Goal: Task Accomplishment & Management: Manage account settings

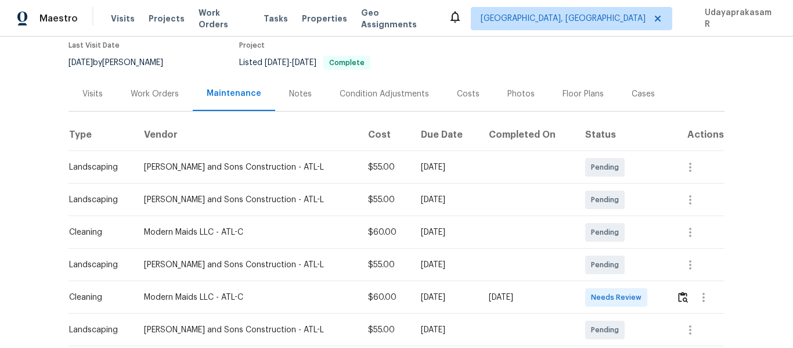
scroll to position [174, 0]
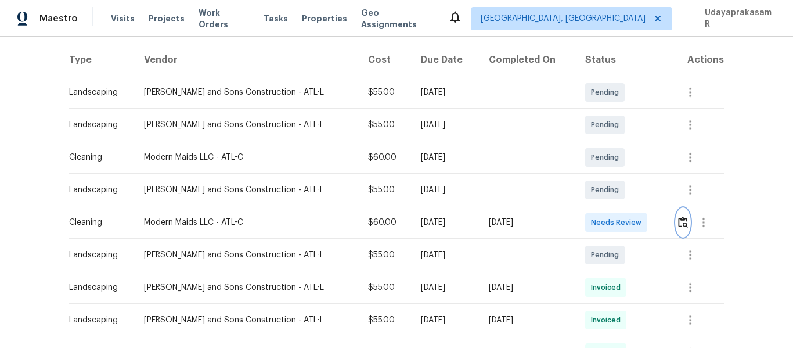
click at [678, 227] on img "button" at bounding box center [683, 221] width 10 height 11
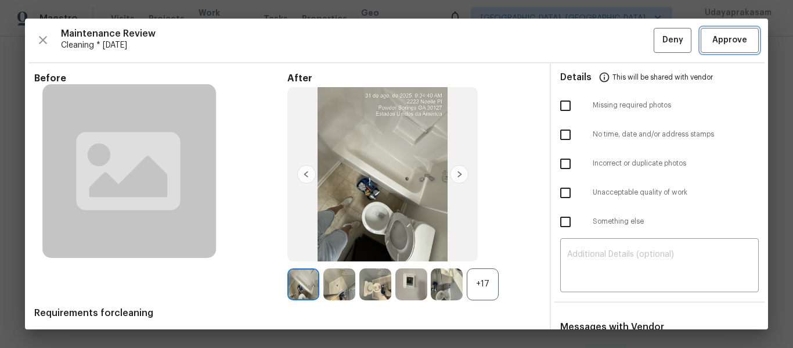
click at [714, 44] on span "Approve" at bounding box center [729, 40] width 35 height 15
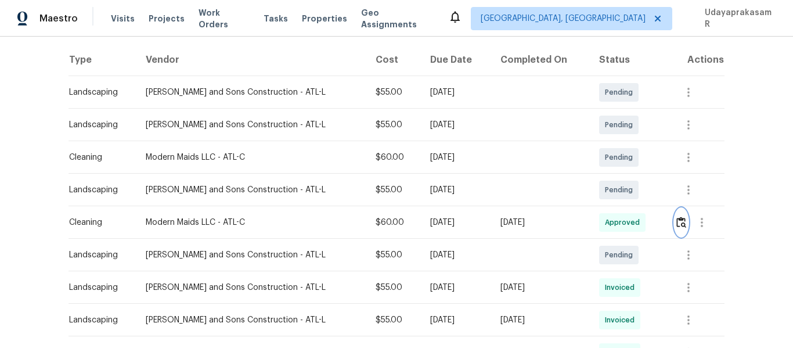
scroll to position [0, 0]
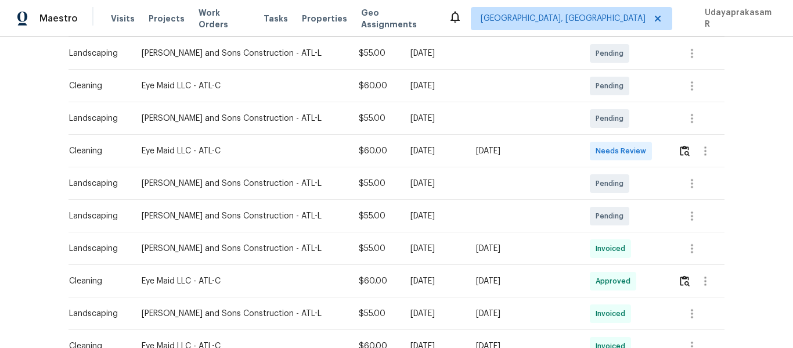
scroll to position [232, 0]
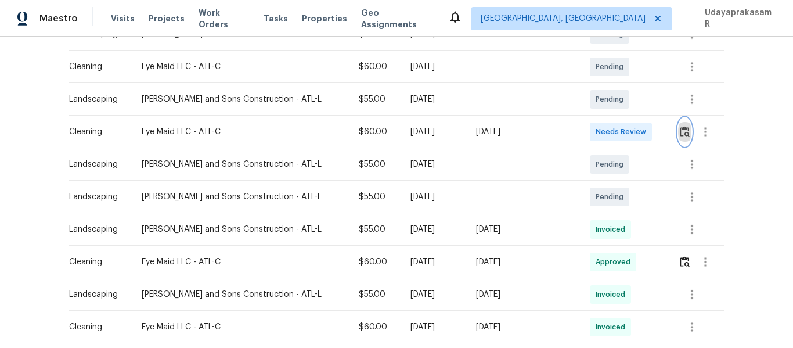
click at [679, 129] on img "button" at bounding box center [684, 131] width 10 height 11
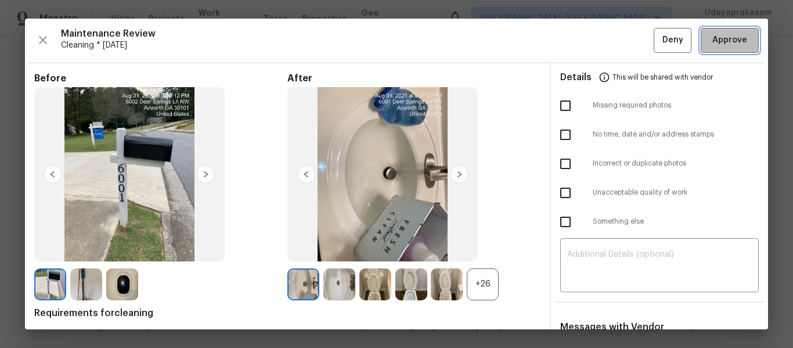
click at [713, 48] on button "Approve" at bounding box center [729, 40] width 58 height 25
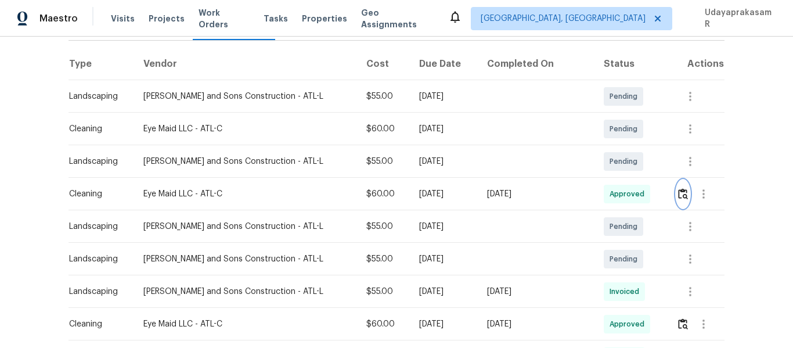
scroll to position [0, 0]
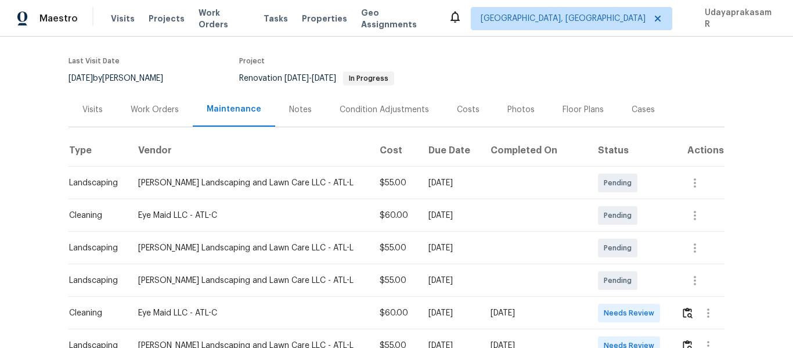
scroll to position [174, 0]
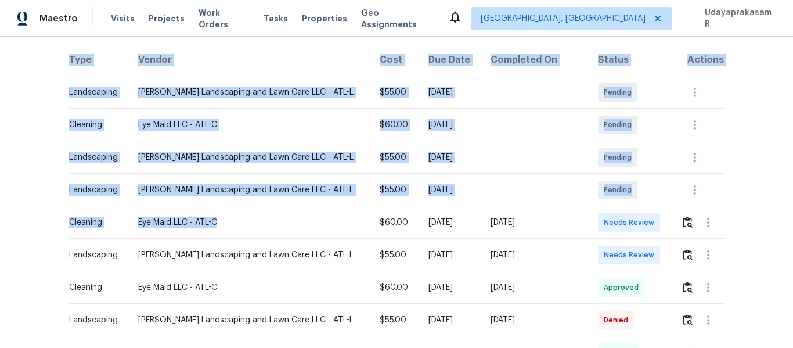
drag, startPoint x: 63, startPoint y: 220, endPoint x: 290, endPoint y: 220, distance: 226.3
click at [290, 220] on div "Back to all projects 305 Crest Pointe S, Bremen, GA 30110 4 Beds | 3 2/2 Baths …" at bounding box center [396, 192] width 793 height 311
click at [279, 226] on div "Eye Maid LLC - ATL-C" at bounding box center [249, 222] width 223 height 12
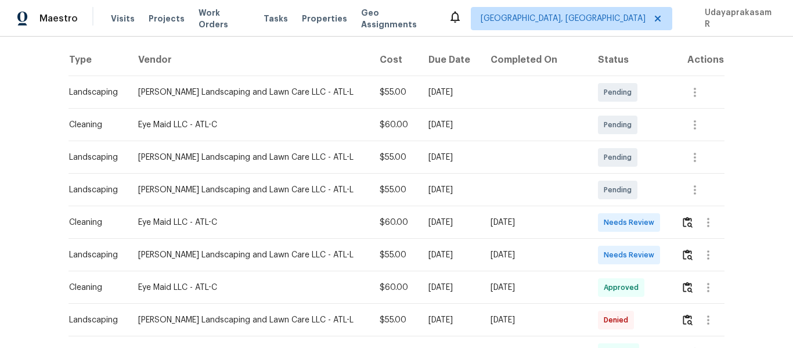
drag, startPoint x: 67, startPoint y: 221, endPoint x: 556, endPoint y: 221, distance: 489.7
click at [556, 221] on tr "Cleaning Eye Maid LLC - ATL-C $60.00 Tue, Sep 02 2025 Sun, Aug 31 2025 Needs Re…" at bounding box center [396, 222] width 656 height 32
click at [556, 223] on div "[DATE]" at bounding box center [534, 222] width 89 height 12
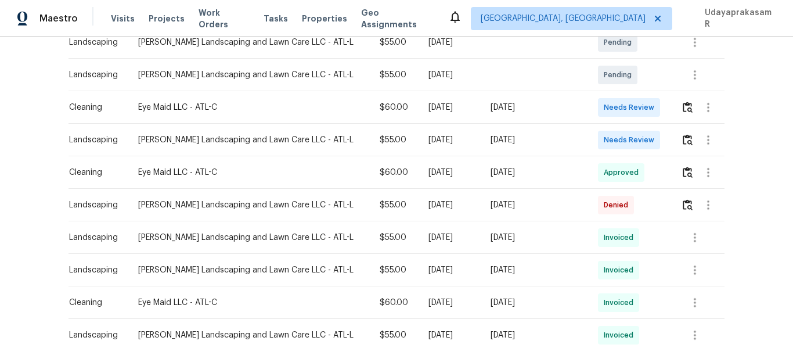
scroll to position [232, 0]
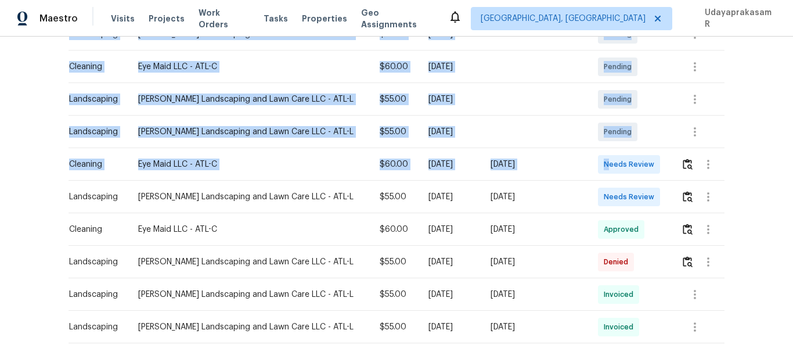
drag, startPoint x: 60, startPoint y: 161, endPoint x: 603, endPoint y: 160, distance: 542.5
click at [603, 160] on div "Back to all projects 305 Crest Pointe S, Bremen, GA 30110 4 Beds | 3 2/2 Baths …" at bounding box center [396, 192] width 793 height 311
click at [598, 165] on div "Needs Review" at bounding box center [629, 164] width 62 height 19
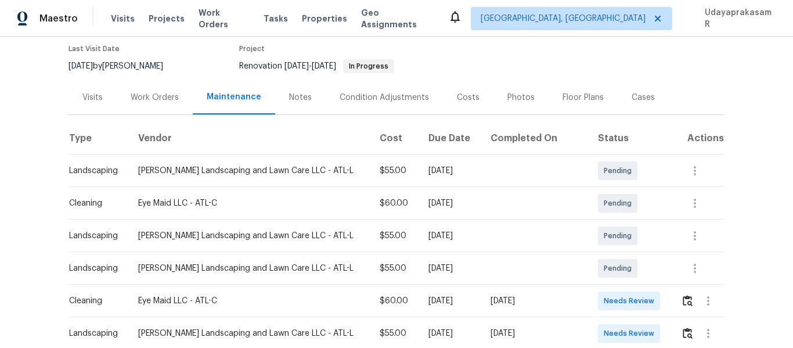
scroll to position [116, 0]
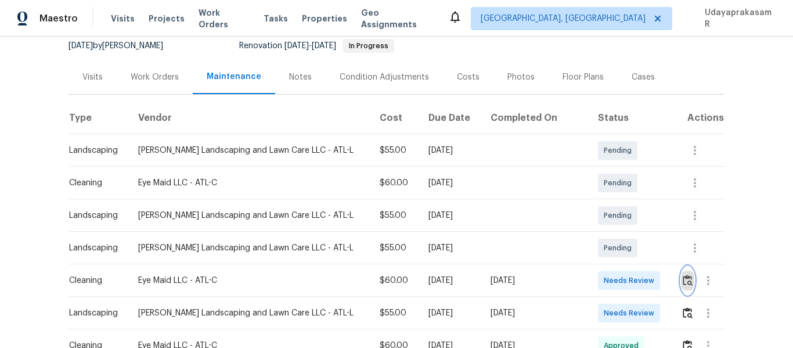
click at [681, 273] on button "button" at bounding box center [687, 280] width 13 height 28
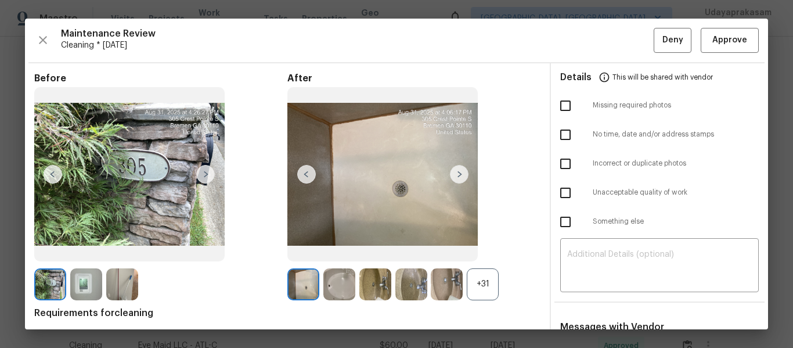
click at [208, 179] on img at bounding box center [205, 174] width 19 height 19
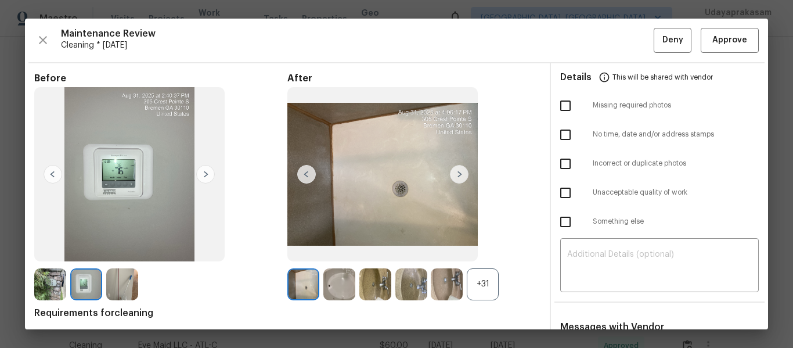
click at [208, 179] on img at bounding box center [205, 174] width 19 height 19
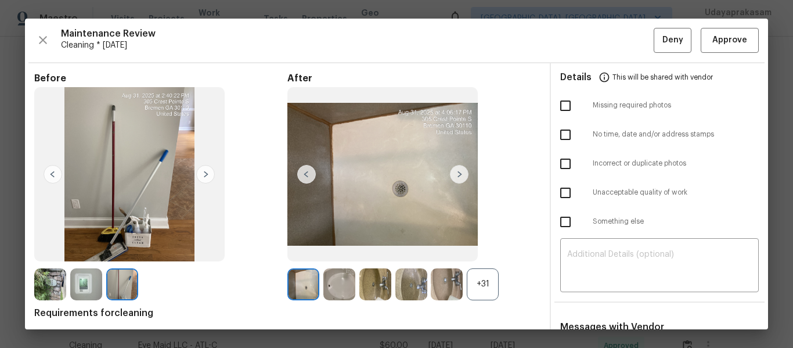
click at [46, 175] on img at bounding box center [53, 174] width 19 height 19
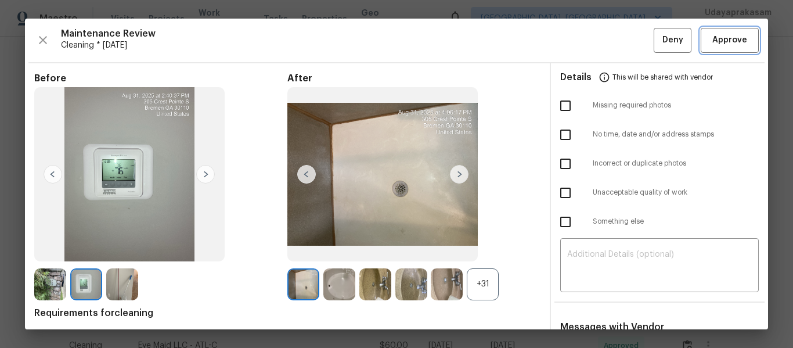
click at [725, 42] on span "Approve" at bounding box center [729, 40] width 35 height 15
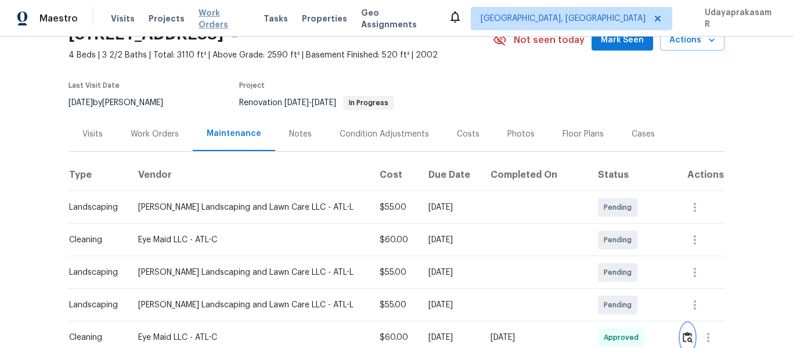
scroll to position [58, 0]
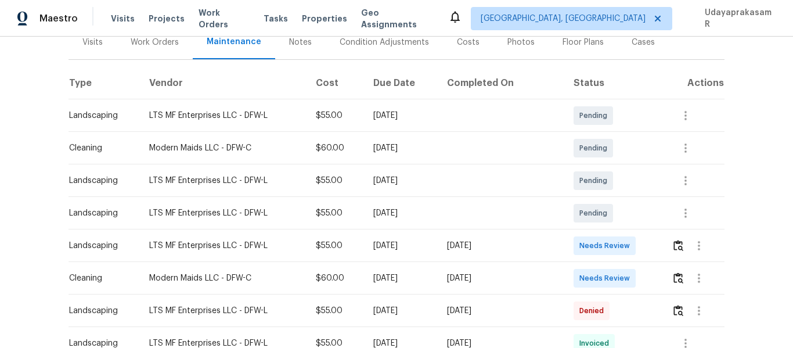
scroll to position [174, 0]
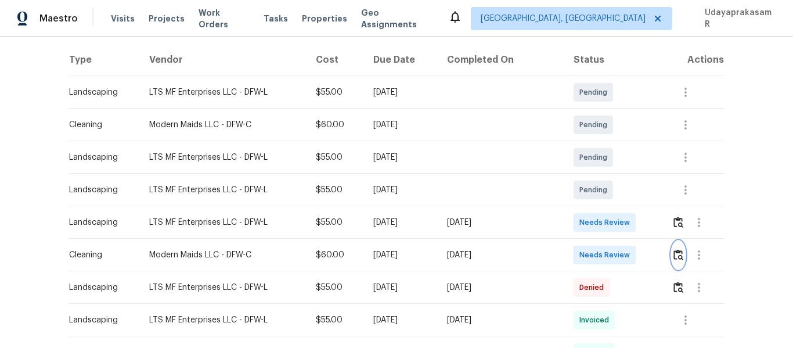
click at [678, 263] on button "button" at bounding box center [677, 255] width 13 height 28
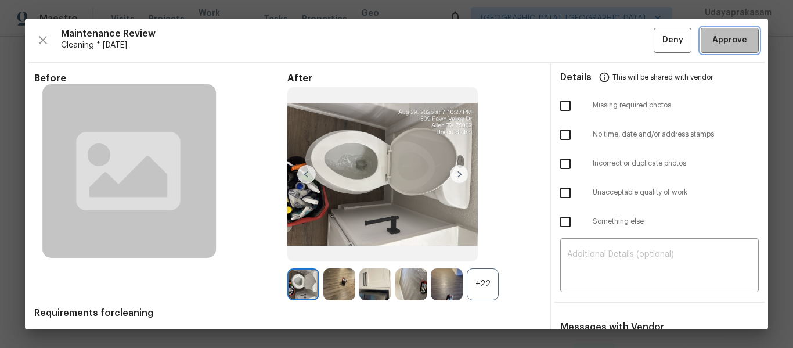
click at [724, 42] on span "Approve" at bounding box center [729, 40] width 35 height 15
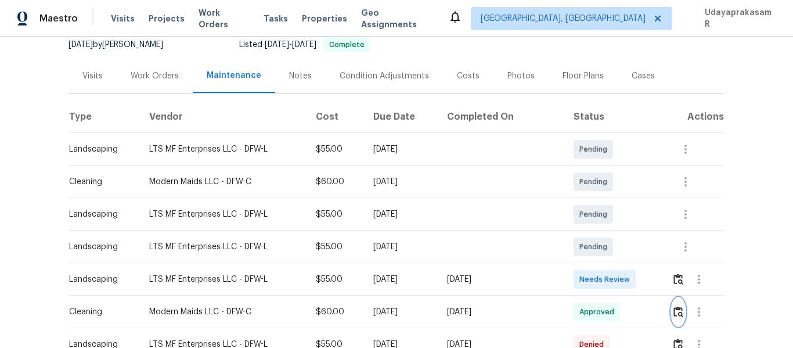
scroll to position [0, 0]
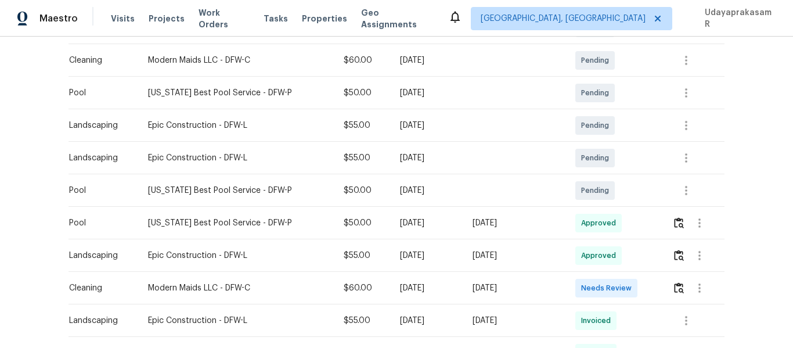
scroll to position [348, 0]
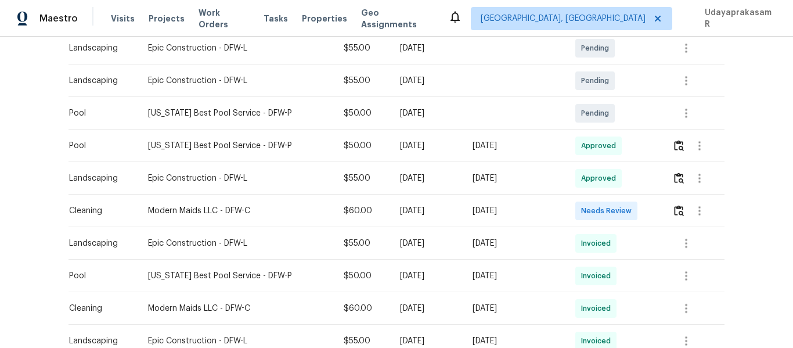
drag, startPoint x: 57, startPoint y: 207, endPoint x: 502, endPoint y: 226, distance: 445.4
click at [502, 226] on div "Back to all projects [STREET_ADDRESS] 4 Beds | 3 Baths | Total: 3056 ft² | Abov…" at bounding box center [396, 192] width 793 height 311
click at [343, 210] on div "$60.00" at bounding box center [362, 211] width 38 height 12
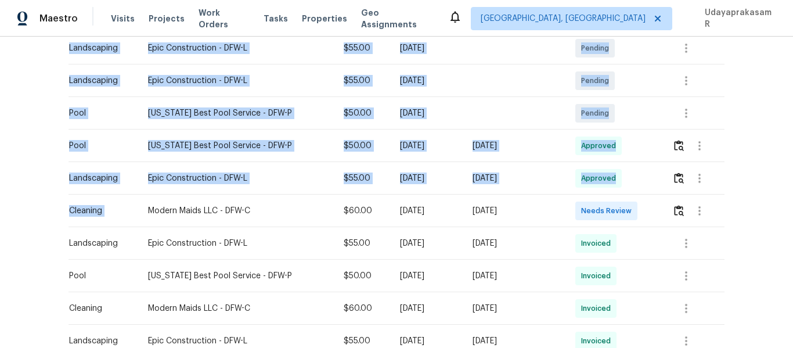
drag, startPoint x: 54, startPoint y: 207, endPoint x: 298, endPoint y: 228, distance: 244.6
click at [266, 228] on div "Back to all projects 2625 Old Stables Dr, Celina, TX 75009 4 Beds | 3 Baths | T…" at bounding box center [396, 192] width 793 height 311
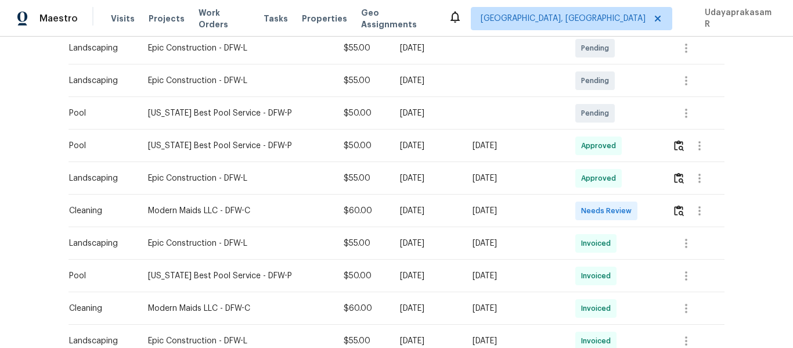
click at [334, 229] on td "$55.00" at bounding box center [362, 243] width 56 height 32
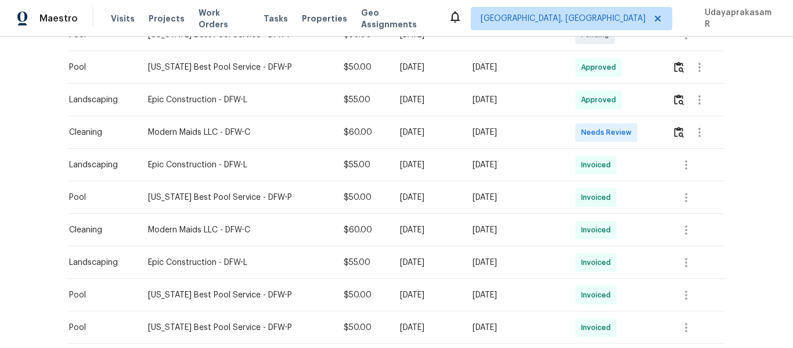
scroll to position [406, 0]
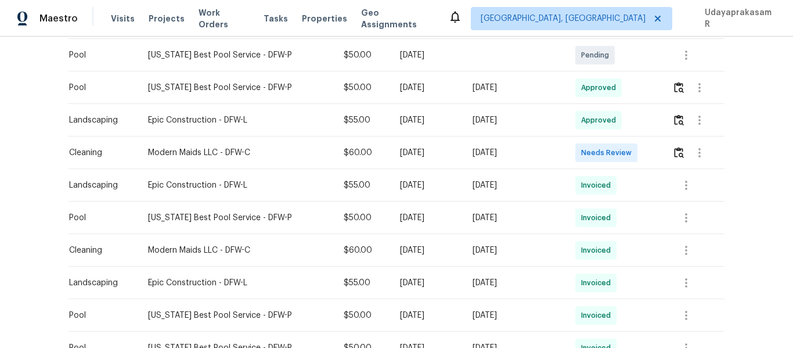
drag, startPoint x: 60, startPoint y: 157, endPoint x: 536, endPoint y: 151, distance: 475.2
click at [501, 153] on div "Back to all projects 2625 Old Stables Dr, Celina, TX 75009 4 Beds | 3 Baths | T…" at bounding box center [396, 192] width 793 height 311
click at [533, 153] on div "[DATE]" at bounding box center [514, 153] width 84 height 12
click at [675, 150] on img "button" at bounding box center [679, 152] width 10 height 11
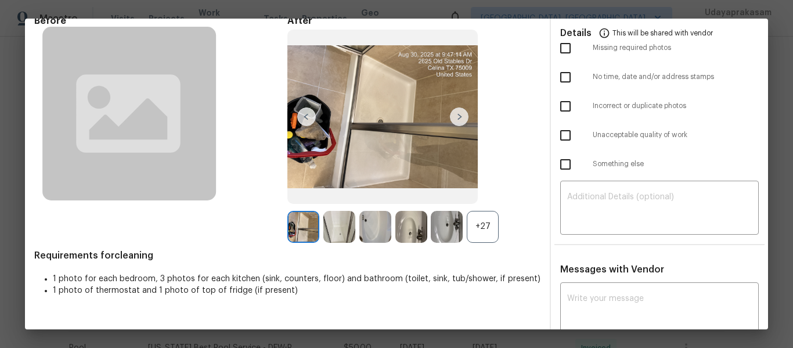
scroll to position [0, 0]
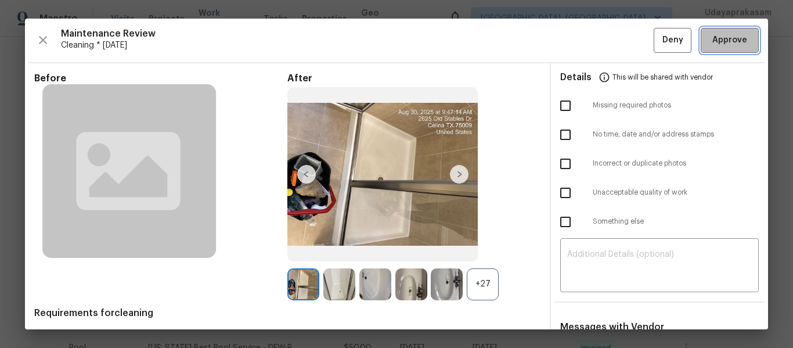
click at [726, 36] on span "Approve" at bounding box center [729, 40] width 35 height 15
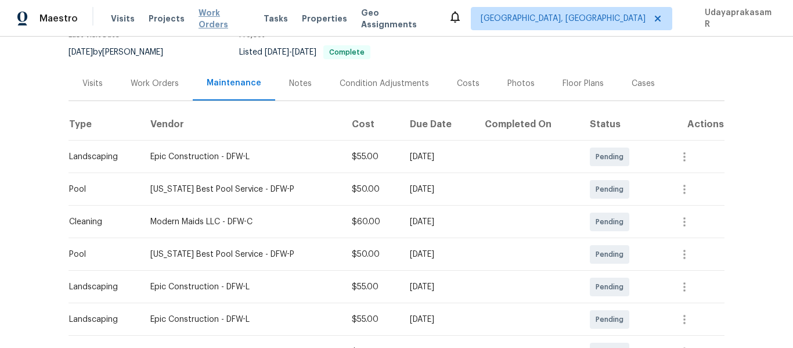
scroll to position [58, 0]
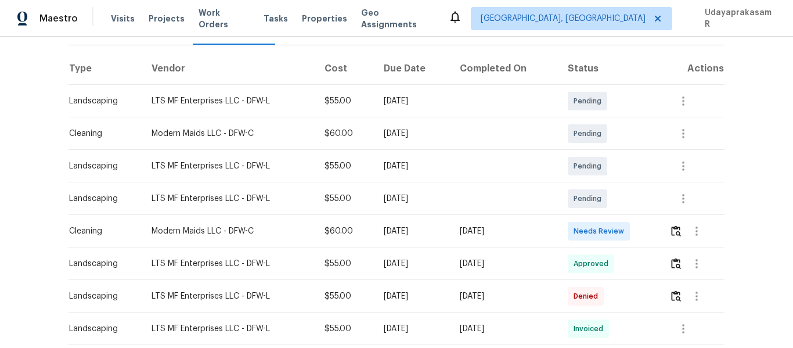
scroll to position [232, 0]
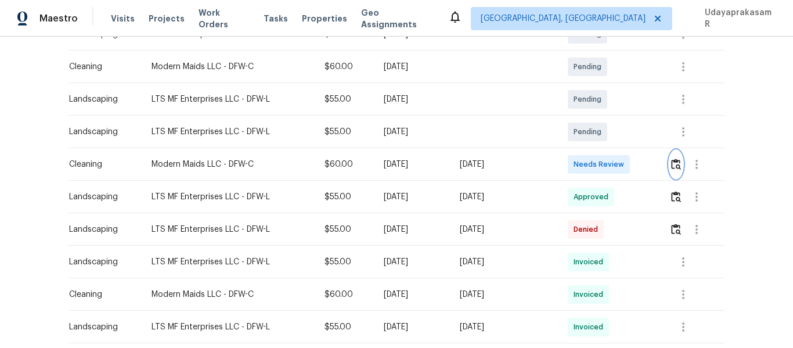
click at [678, 160] on img "button" at bounding box center [676, 163] width 10 height 11
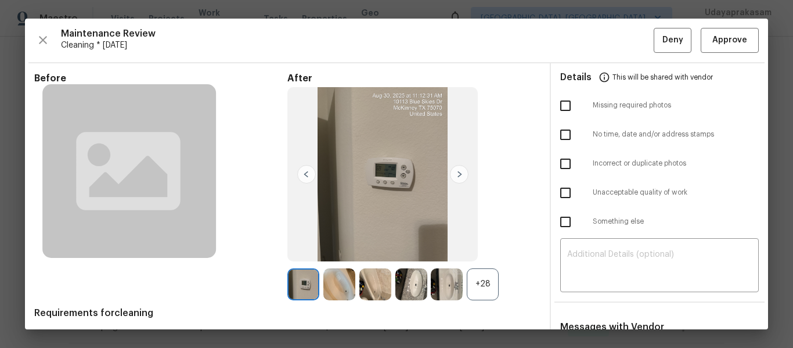
click at [456, 182] on img at bounding box center [459, 174] width 19 height 19
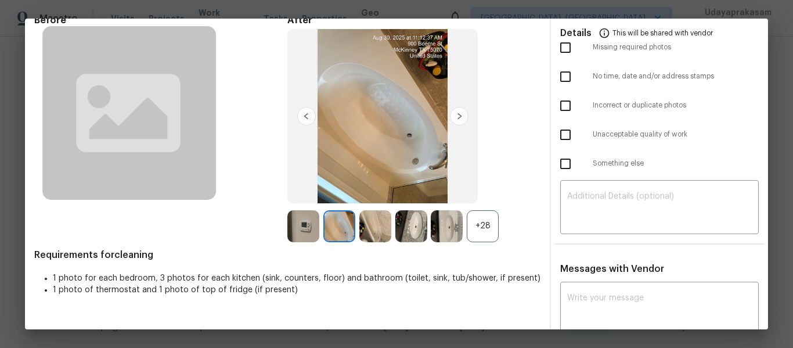
scroll to position [0, 0]
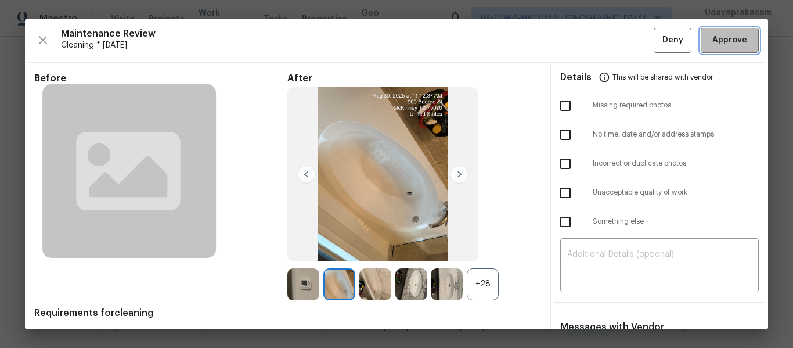
click at [717, 30] on button "Approve" at bounding box center [729, 40] width 58 height 25
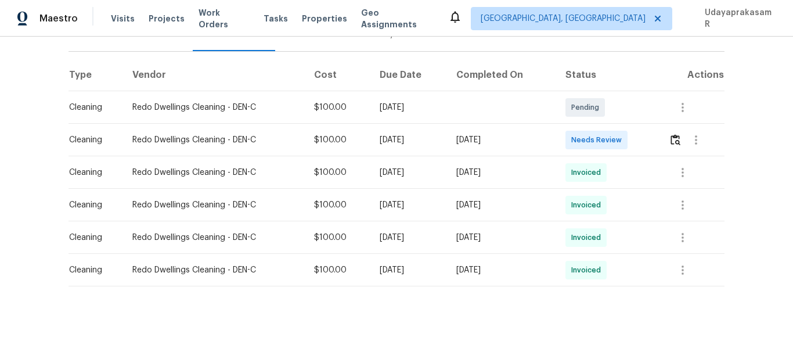
scroll to position [174, 0]
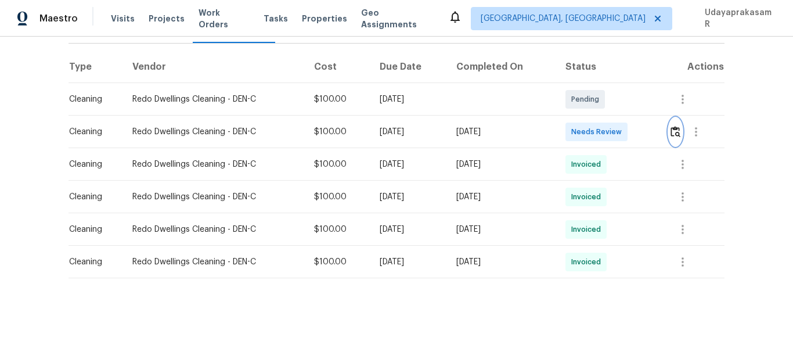
click at [670, 126] on img "button" at bounding box center [675, 131] width 10 height 11
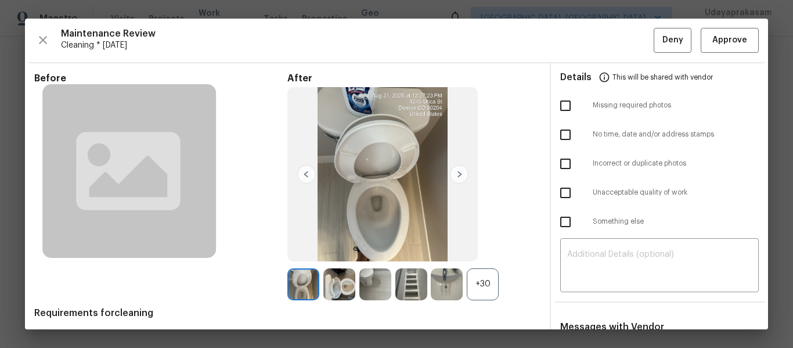
scroll to position [58, 0]
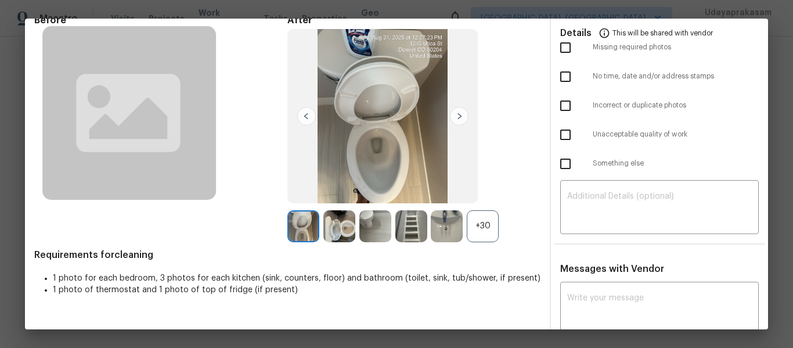
click at [466, 226] on div "+30" at bounding box center [482, 226] width 32 height 32
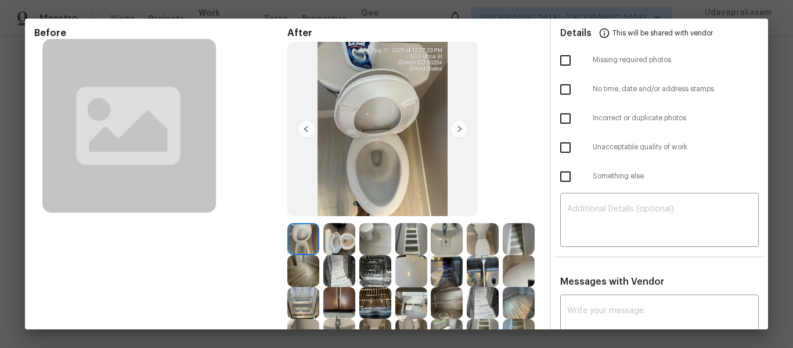
scroll to position [0, 0]
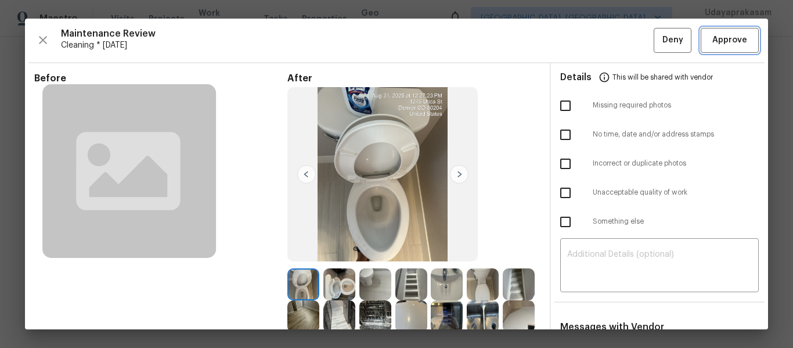
click at [739, 34] on span "Approve" at bounding box center [729, 40] width 39 height 15
